Goal: Navigation & Orientation: Find specific page/section

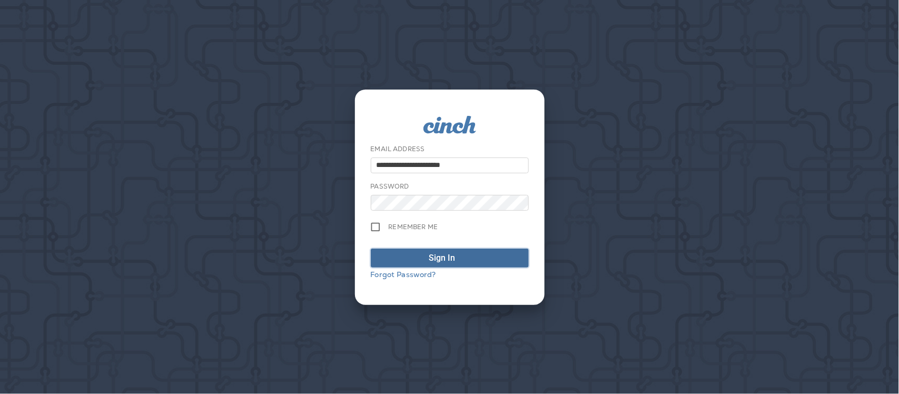
click at [455, 261] on div "Sign In" at bounding box center [449, 258] width 41 height 13
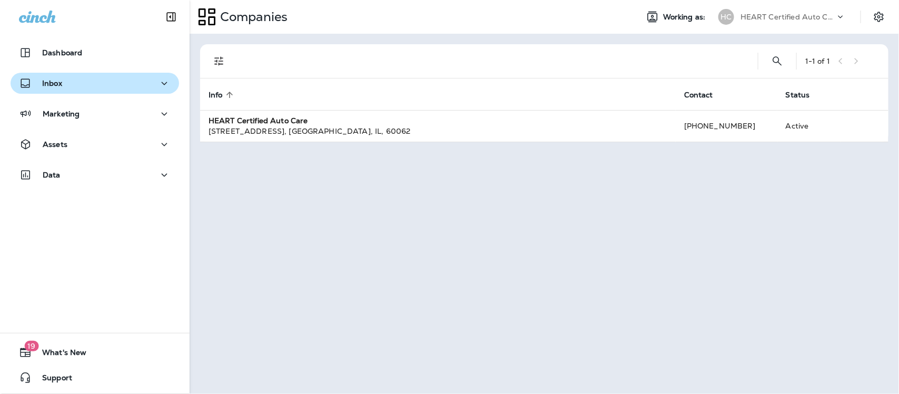
click at [72, 82] on div "Inbox" at bounding box center [95, 83] width 152 height 13
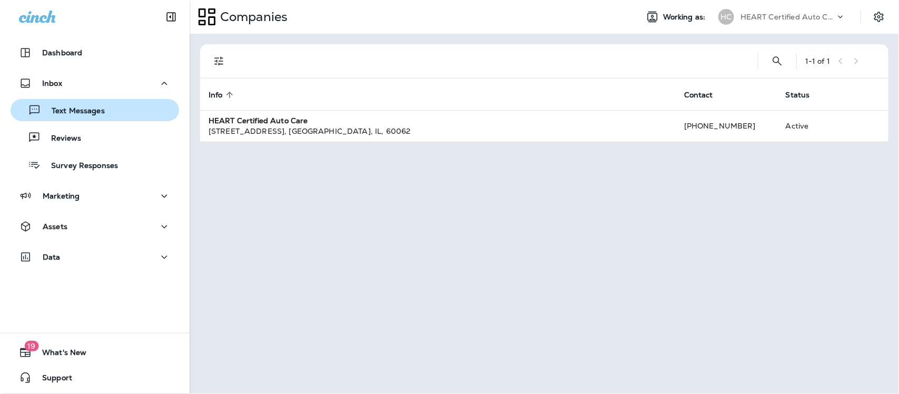
click at [80, 112] on p "Text Messages" at bounding box center [73, 111] width 64 height 10
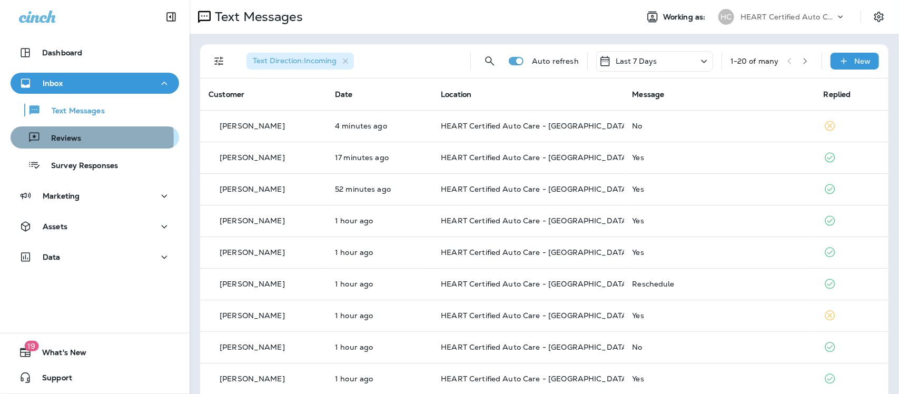
click at [67, 138] on p "Reviews" at bounding box center [61, 139] width 41 height 10
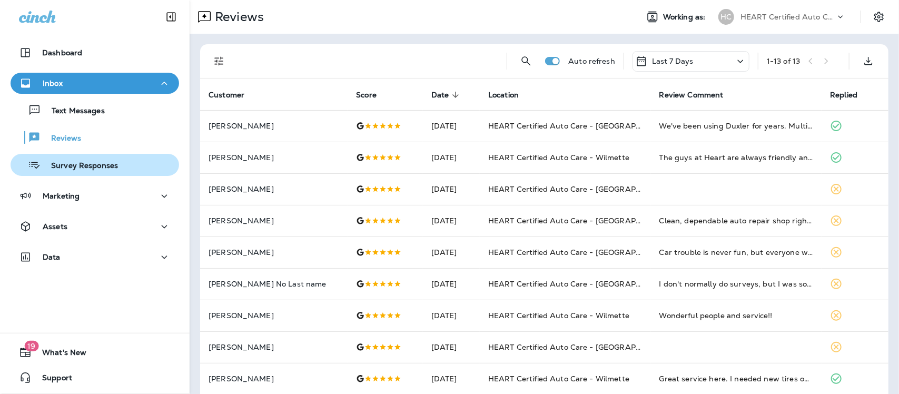
click at [75, 167] on p "Survey Responses" at bounding box center [79, 166] width 77 height 10
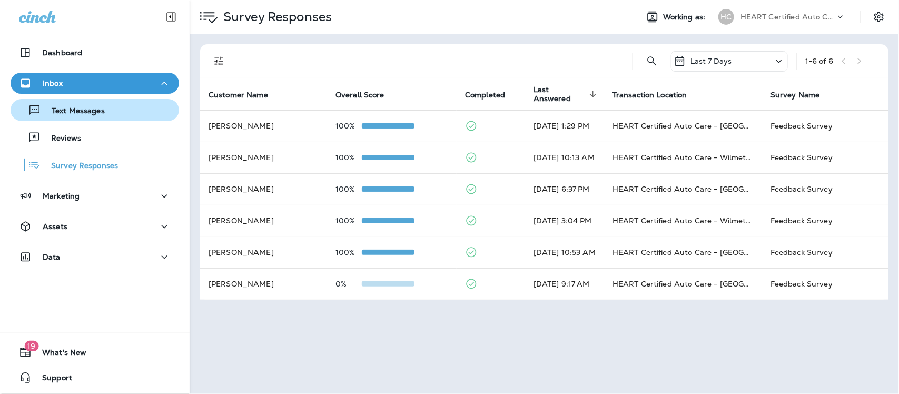
click at [67, 107] on p "Text Messages" at bounding box center [73, 111] width 64 height 10
